Goal: Task Accomplishment & Management: Manage account settings

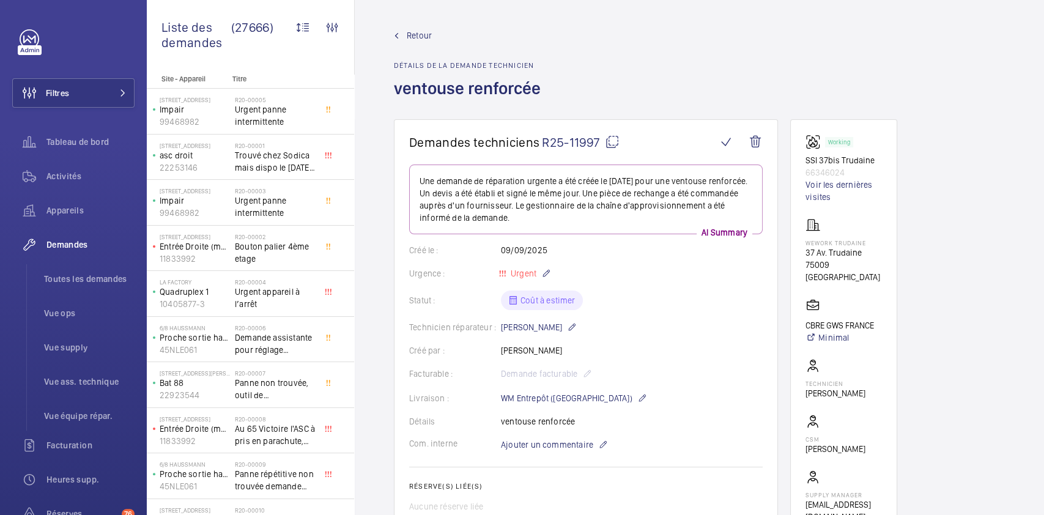
scroll to position [637, 0]
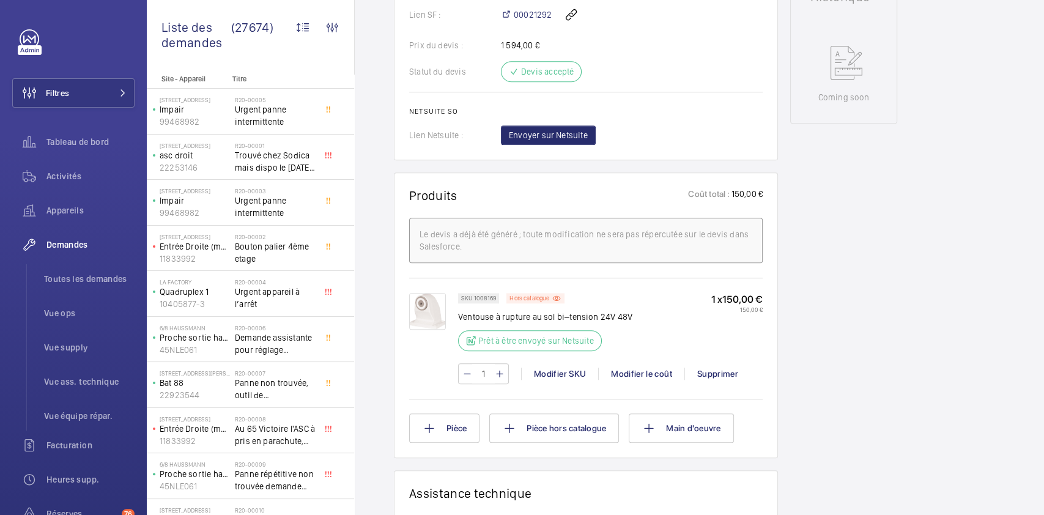
scroll to position [580, 0]
click at [687, 304] on div "SKU 1008169 Hors catalogue Ventouse à rupture au sol bi–tension 24V 48V Prêt à …" at bounding box center [610, 324] width 305 height 65
click at [535, 17] on span "00021292" at bounding box center [533, 14] width 38 height 12
click at [651, 373] on div "Modifier le coût" at bounding box center [641, 373] width 86 height 12
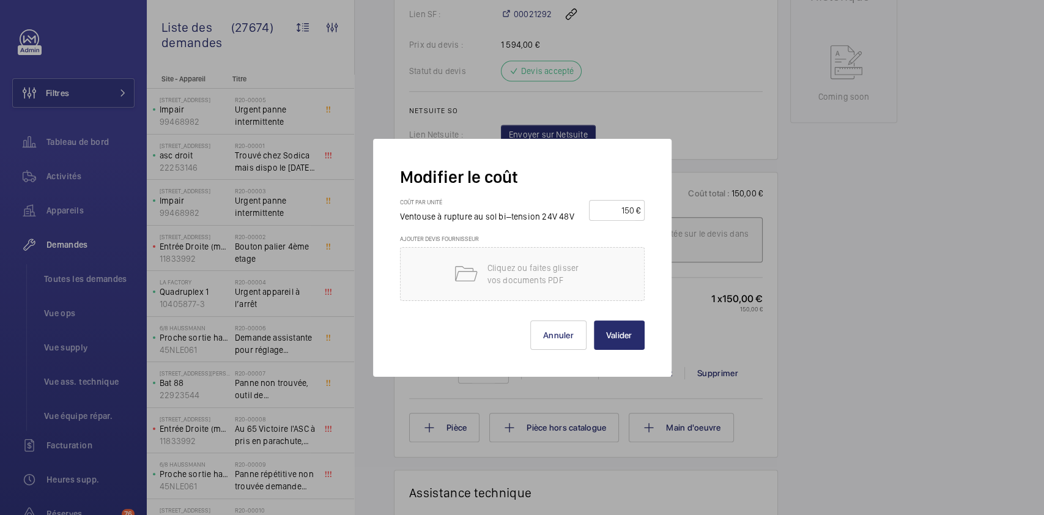
click at [613, 215] on input "150" at bounding box center [614, 211] width 43 height 20
type input "66"
click at [517, 264] on p "Cliquez ou faites glisser vos documents PDF" at bounding box center [540, 274] width 104 height 24
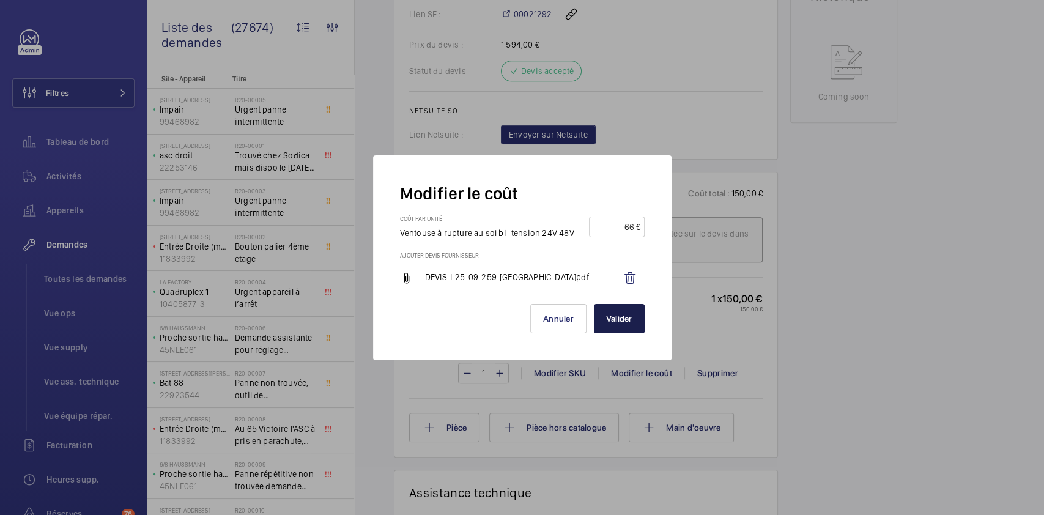
click at [629, 310] on button "Valider" at bounding box center [619, 318] width 51 height 29
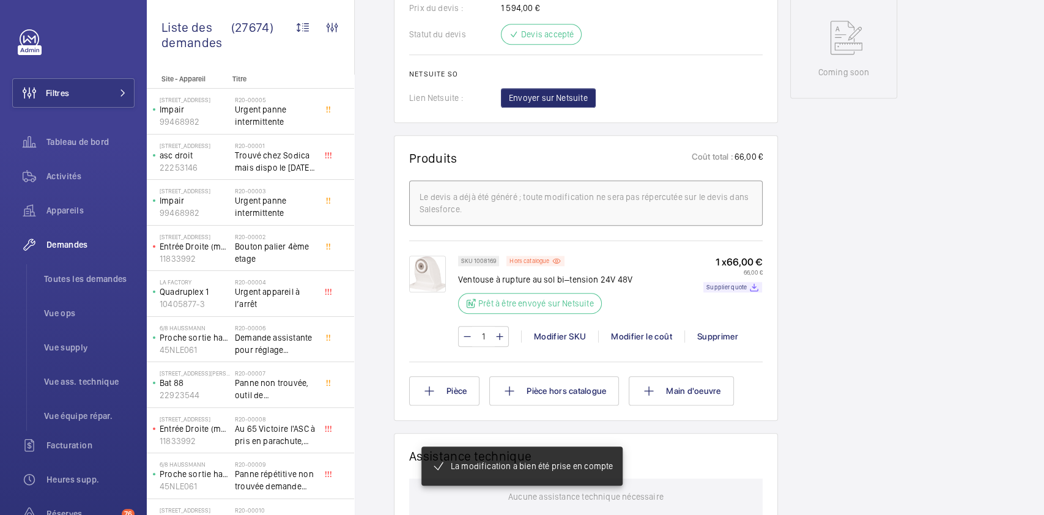
scroll to position [617, 0]
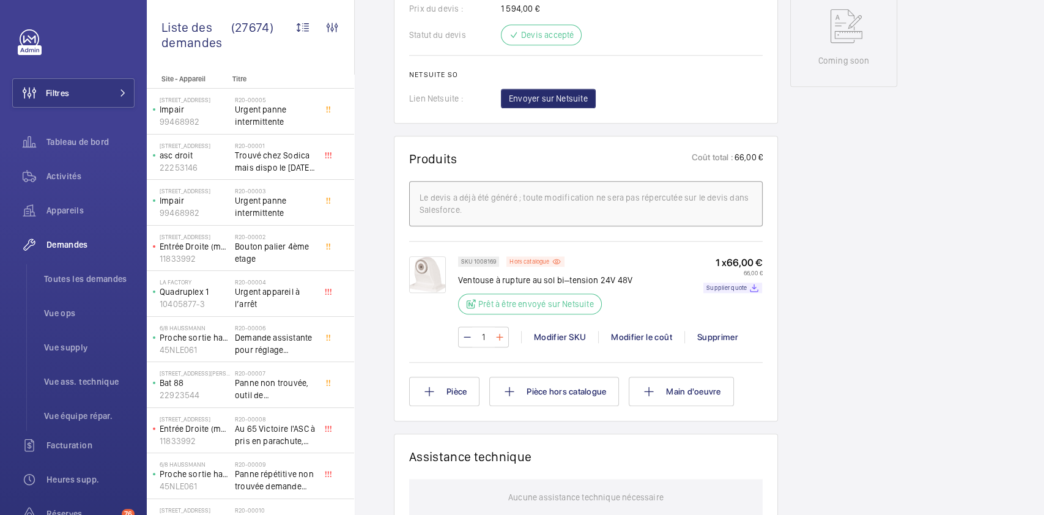
click at [497, 334] on mat-icon at bounding box center [500, 337] width 10 height 15
type input "3"
click at [372, 162] on div "Demandes techniciens R25-11997 La demande de réparation a été créée le 9 septem…" at bounding box center [699, 209] width 689 height 1412
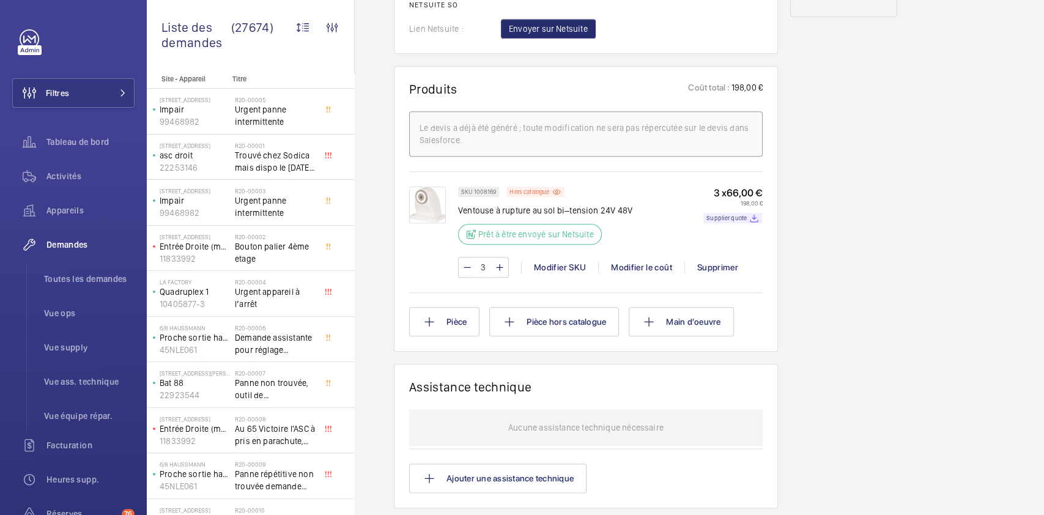
scroll to position [0, 0]
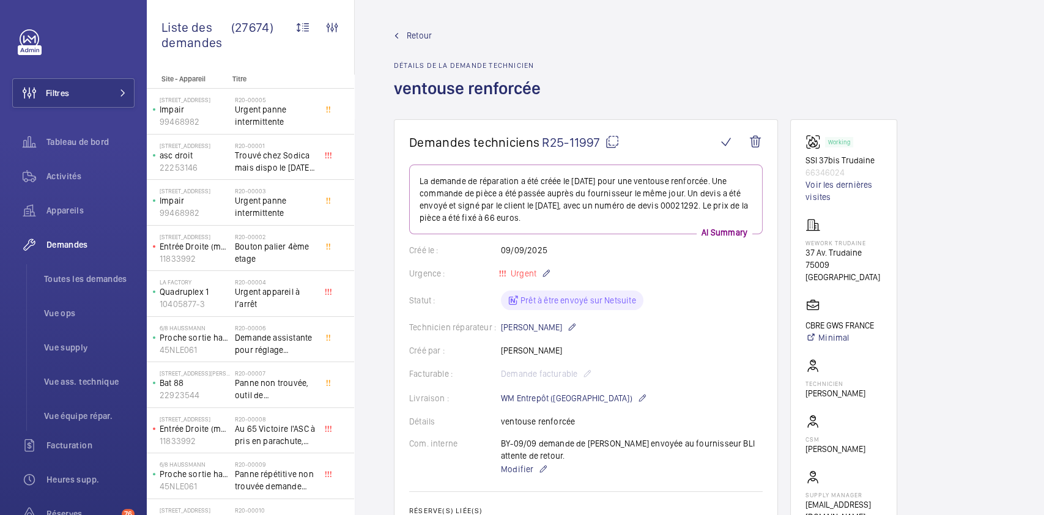
click at [612, 135] on mat-icon at bounding box center [612, 142] width 15 height 15
click at [673, 64] on div "Retour Détails de la demande technicien ventouse renforcée" at bounding box center [699, 74] width 611 height 90
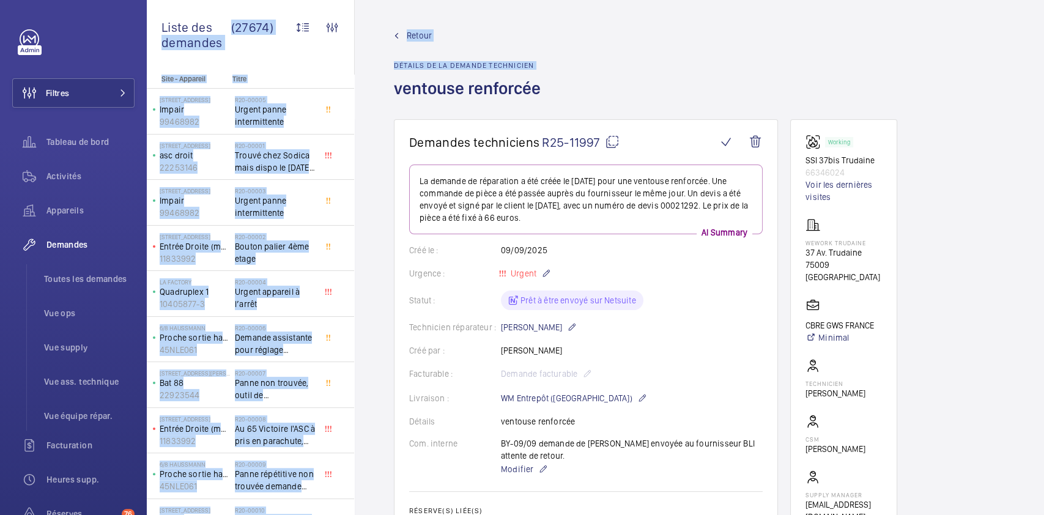
drag, startPoint x: 673, startPoint y: 64, endPoint x: 175, endPoint y: 42, distance: 498.4
click at [175, 42] on div "Liste des demandes (27674) Statut de l'app. Type de demande Facturable Appareil…" at bounding box center [595, 257] width 897 height 515
click at [667, 29] on div "Retour Détails de la demande technicien ventouse renforcée" at bounding box center [699, 74] width 611 height 90
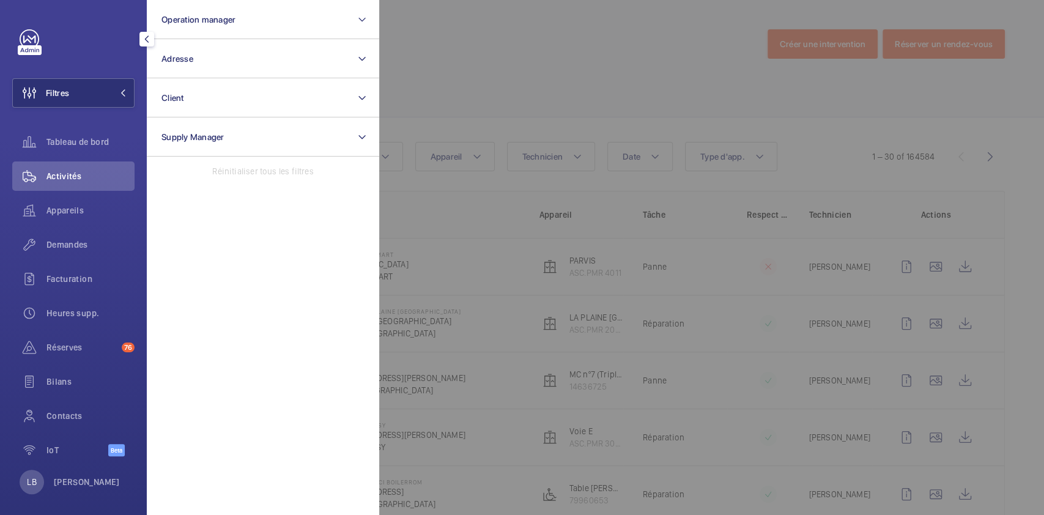
click at [294, 310] on section "Operation manager Adresse Client Supply Manager Réinitialiser tous les filtres" at bounding box center [263, 257] width 232 height 515
